Goal: Task Accomplishment & Management: Use online tool/utility

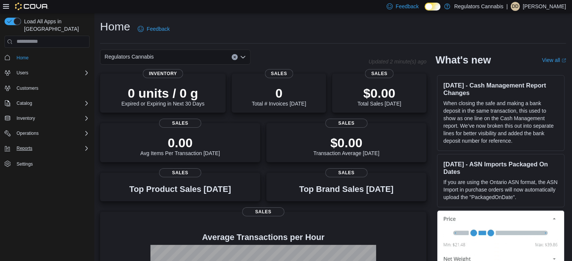
click at [46, 144] on div "Reports" at bounding box center [52, 148] width 76 height 9
click at [26, 167] on span "Reports" at bounding box center [22, 170] width 16 height 6
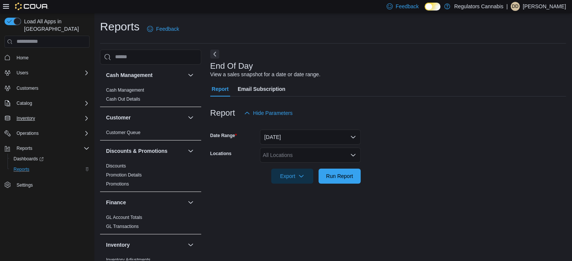
scroll to position [5, 0]
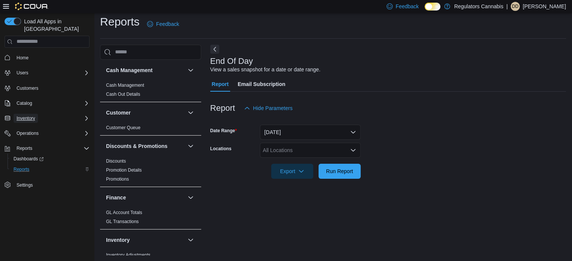
click at [35, 114] on button "Inventory" at bounding box center [26, 118] width 24 height 9
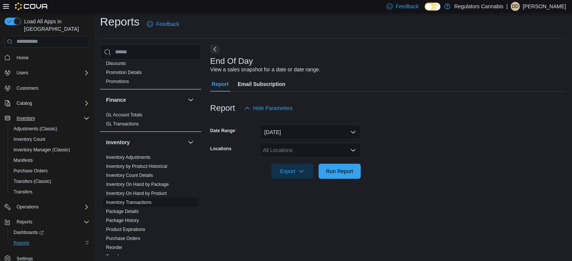
scroll to position [113, 0]
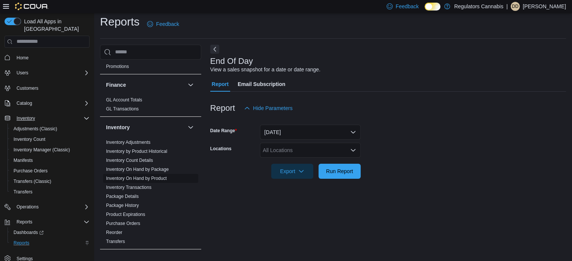
click at [162, 179] on link "Inventory On Hand by Product" at bounding box center [136, 178] width 61 height 5
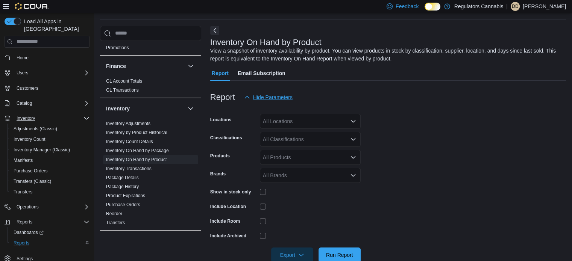
scroll to position [25, 0]
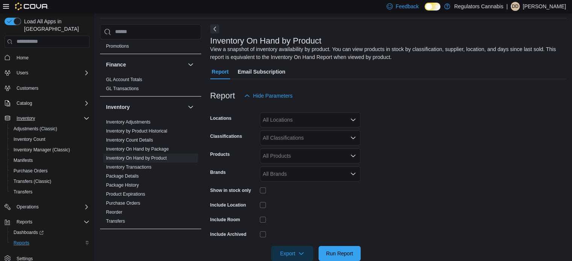
click at [280, 118] on div "All Locations" at bounding box center [310, 119] width 101 height 15
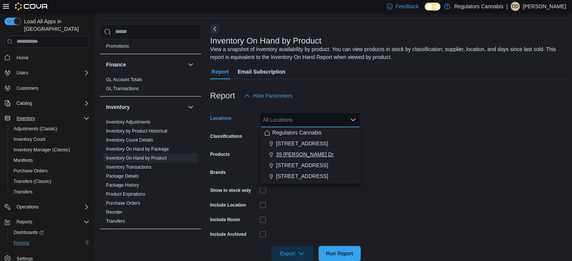
click at [317, 156] on div "35 [PERSON_NAME] Dr" at bounding box center [310, 155] width 92 height 8
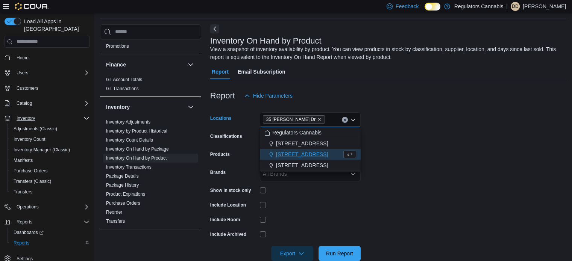
click at [419, 126] on form "Locations [STREET_ADDRESS][PERSON_NAME] Selected. 35 [PERSON_NAME] Dr. Press Ba…" at bounding box center [388, 182] width 356 height 158
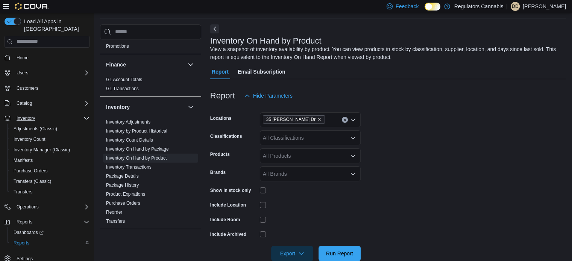
click at [352, 140] on icon "Open list of options" at bounding box center [353, 138] width 6 height 6
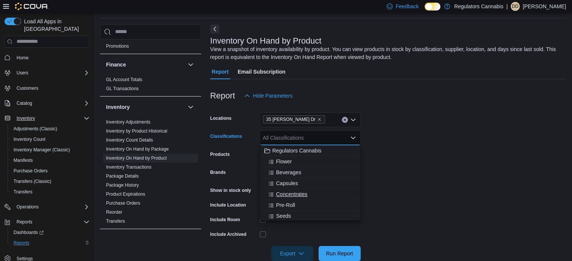
click at [313, 192] on div "Concentrates" at bounding box center [310, 195] width 92 height 8
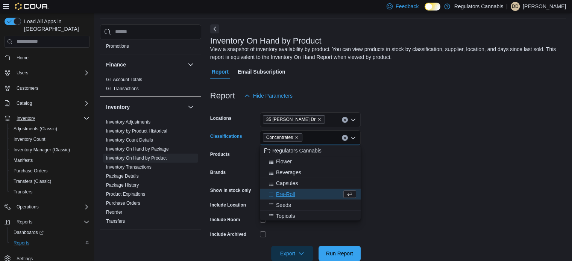
click at [398, 152] on form "Locations [STREET_ADDRESS][PERSON_NAME] Classifications Concentrates Combo box.…" at bounding box center [388, 182] width 356 height 158
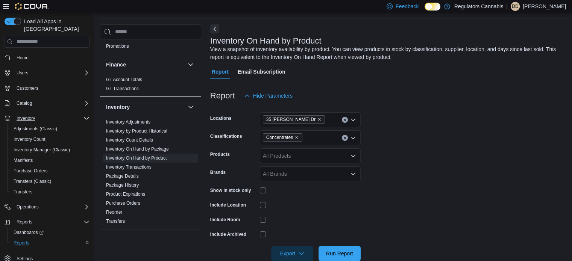
click at [353, 158] on icon "Open list of options" at bounding box center [353, 156] width 6 height 6
click at [398, 155] on form "Locations [STREET_ADDRESS][PERSON_NAME] Classifications Concentrates Products A…" at bounding box center [388, 182] width 356 height 158
click at [355, 138] on icon "Open list of options" at bounding box center [353, 138] width 6 height 6
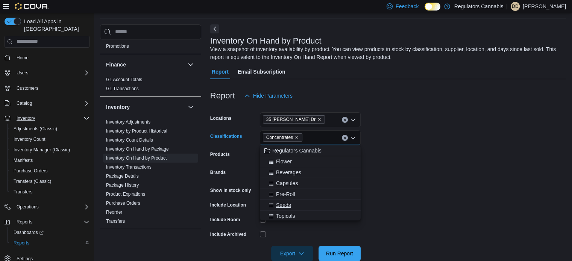
click at [316, 206] on div "Seeds" at bounding box center [310, 205] width 92 height 8
click at [402, 150] on form "Locations [STREET_ADDRESS][PERSON_NAME] Classifications Concentrates Seeds Comb…" at bounding box center [388, 182] width 356 height 158
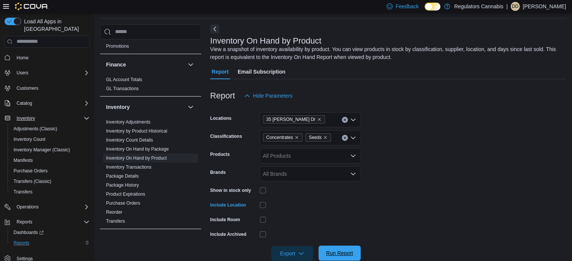
click at [338, 254] on span "Run Report" at bounding box center [339, 254] width 27 height 8
click at [290, 251] on span "Export" at bounding box center [292, 253] width 33 height 15
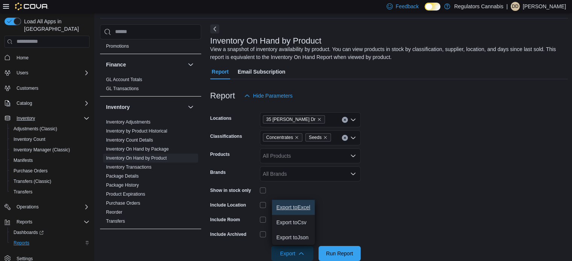
click at [288, 210] on span "Export to Excel" at bounding box center [293, 207] width 34 height 6
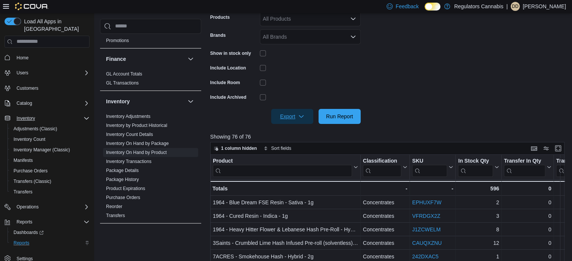
scroll to position [176, 0]
